Goal: Task Accomplishment & Management: Manage account settings

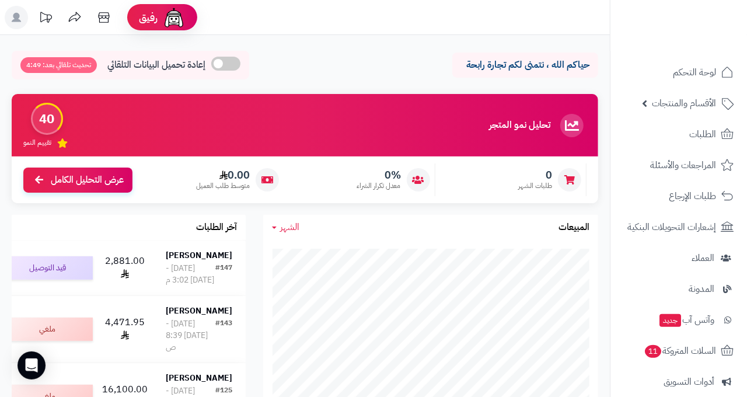
click at [20, 23] on rect at bounding box center [16, 17] width 23 height 23
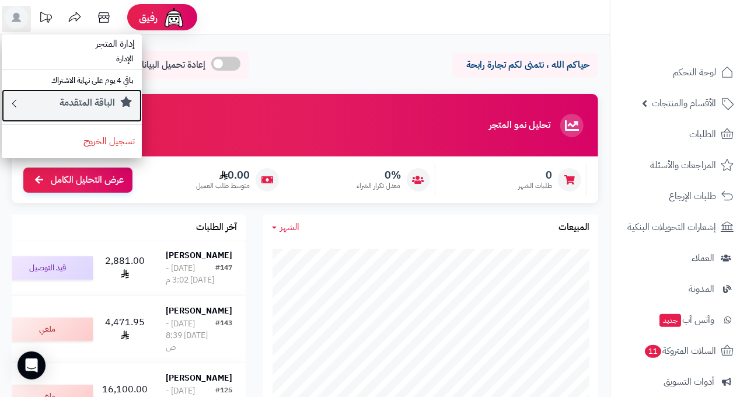
click at [50, 98] on div "الباقة المتقدمة" at bounding box center [77, 105] width 114 height 19
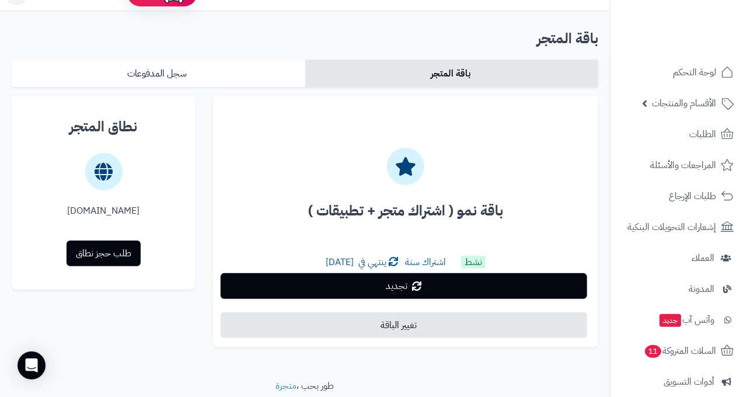
scroll to position [11, 0]
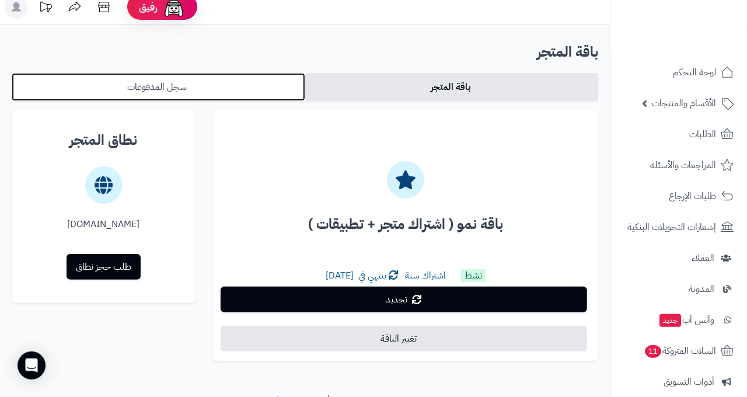
click at [174, 86] on link "سجل المدفوعات" at bounding box center [158, 87] width 293 height 28
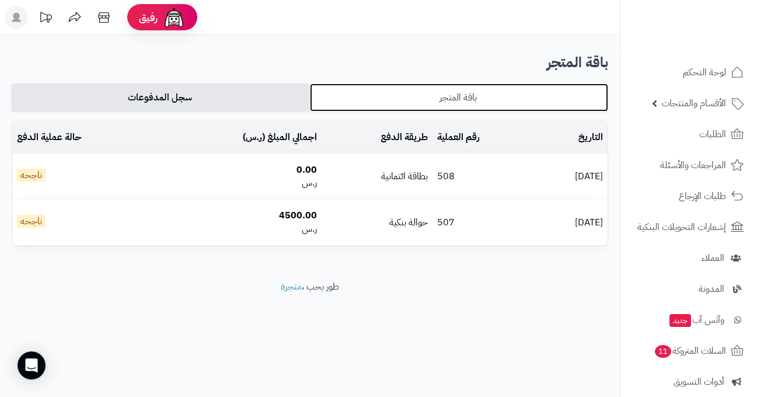
click at [435, 91] on link "باقة المتجر" at bounding box center [459, 97] width 298 height 28
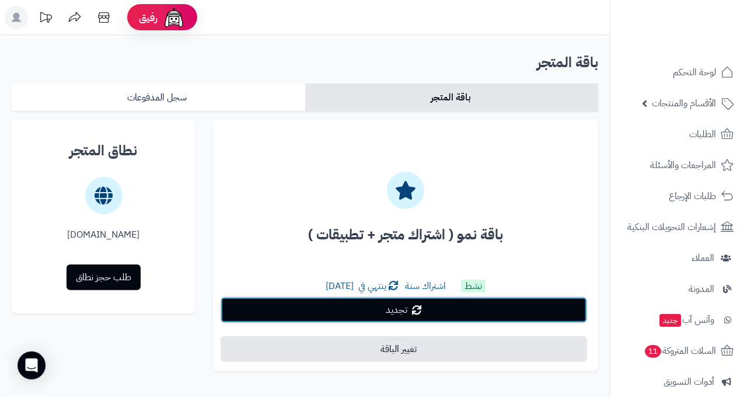
click at [410, 308] on link "تجديد" at bounding box center [404, 310] width 366 height 26
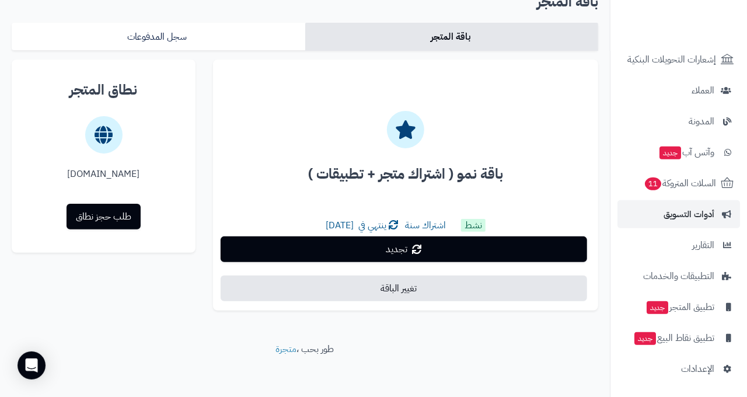
scroll to position [65, 0]
